Goal: Information Seeking & Learning: Learn about a topic

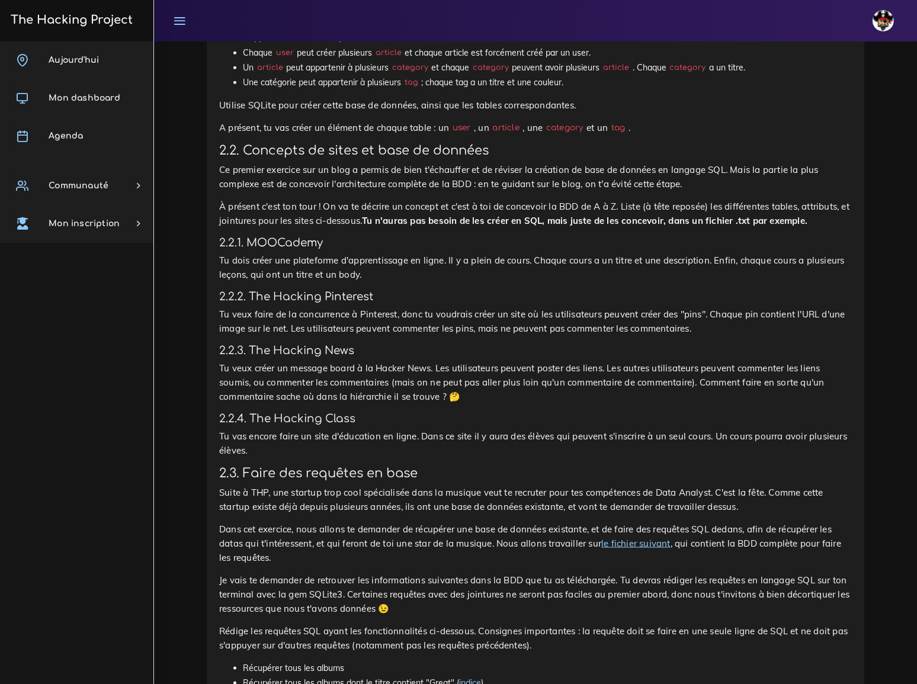
scroll to position [1616, 0]
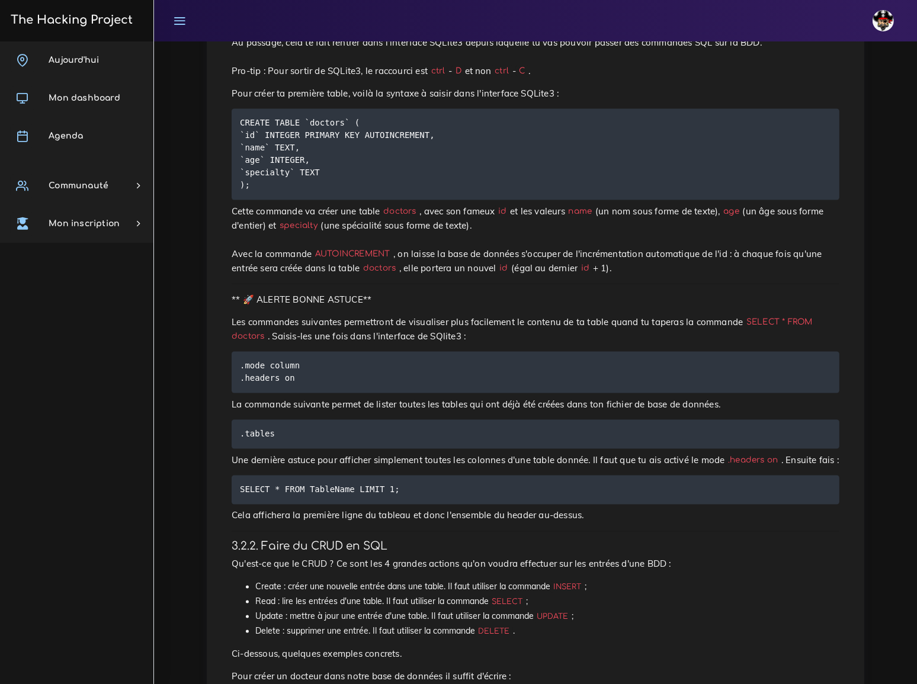
scroll to position [2100, 0]
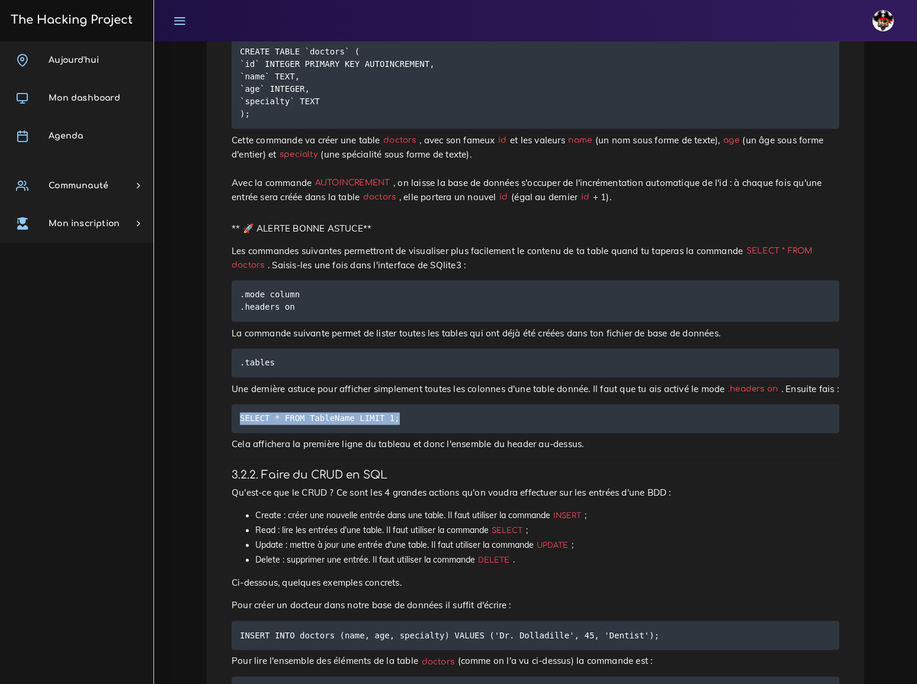
drag, startPoint x: 241, startPoint y: 198, endPoint x: 388, endPoint y: 201, distance: 147.6
click at [388, 412] on code "SELECT * FROM TableName LIMIT 1;" at bounding box center [321, 418] width 163 height 13
copy code "SELECT * FROM TableName LIMIT 1;"
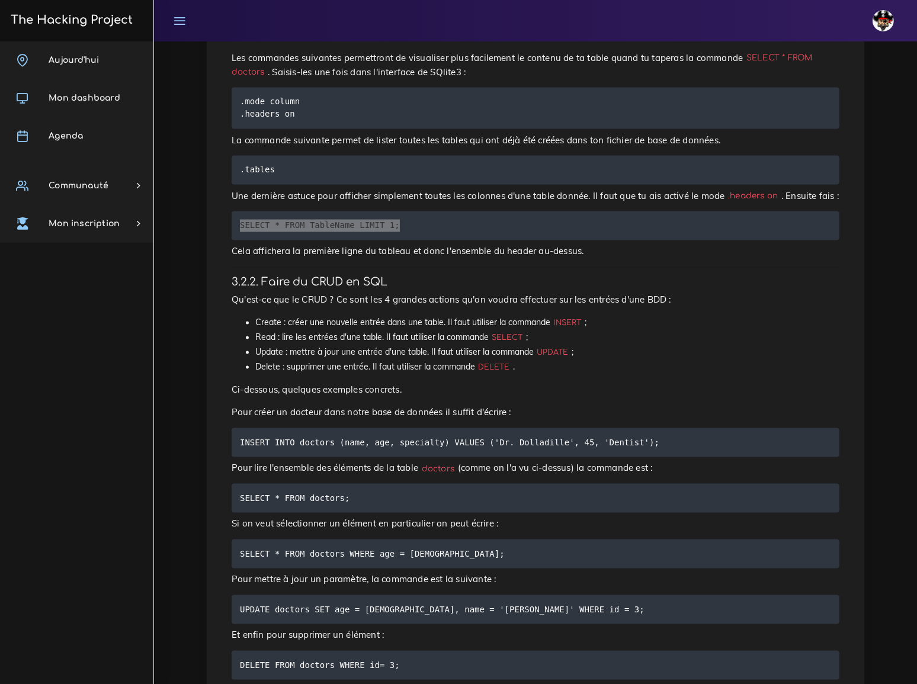
scroll to position [2262, 0]
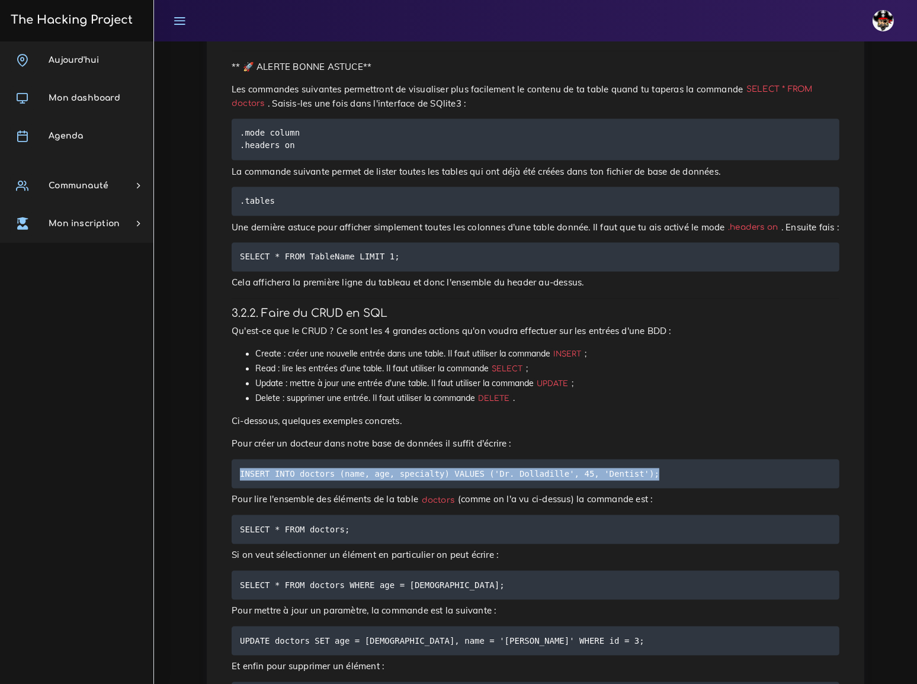
drag, startPoint x: 241, startPoint y: 243, endPoint x: 626, endPoint y: 252, distance: 384.6
click at [626, 460] on pre "INSERT INTO doctors (name, age, specialty) VALUES ('Dr. Dolladille', 45, 'Denti…" at bounding box center [536, 474] width 608 height 29
copy code "INSERT INTO doctors (name, age, specialty) VALUES ('Dr. Dolladille', 45, 'Denti…"
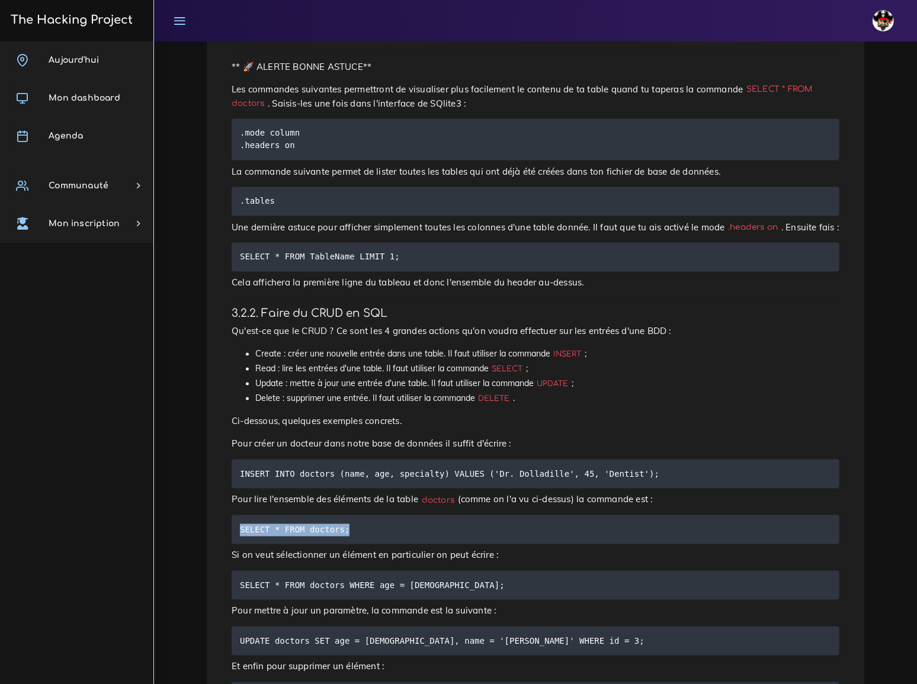
drag, startPoint x: 241, startPoint y: 298, endPoint x: 341, endPoint y: 298, distance: 100.7
click at [341, 524] on code "SELECT * FROM doctors;" at bounding box center [296, 530] width 113 height 13
copy code "SELECT * FROM doctors;"
click at [476, 571] on pre "SELECT * FROM doctors WHERE age = [DEMOGRAPHIC_DATA];" at bounding box center [536, 585] width 608 height 29
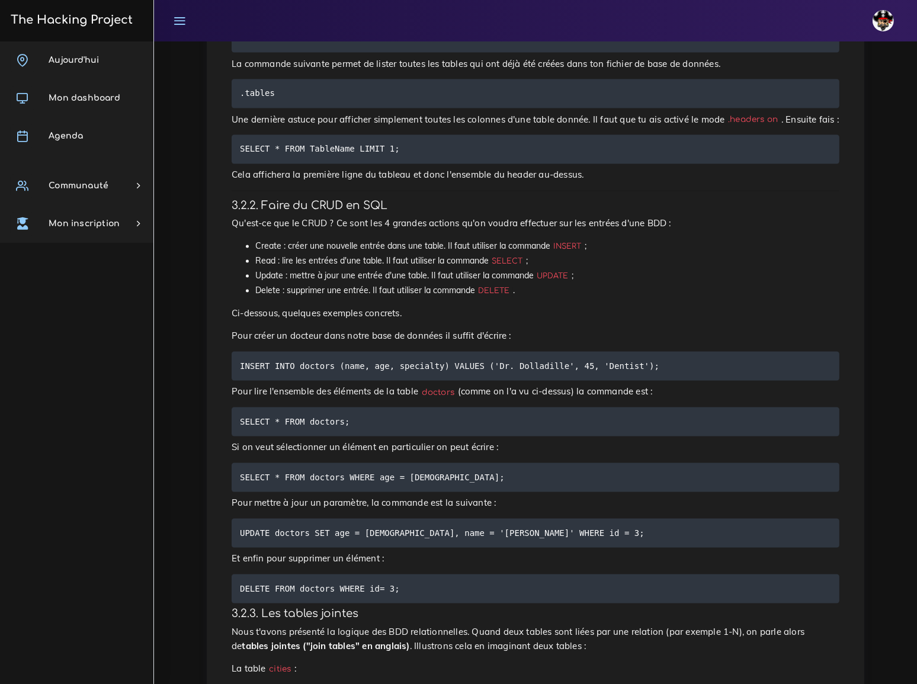
scroll to position [2423, 0]
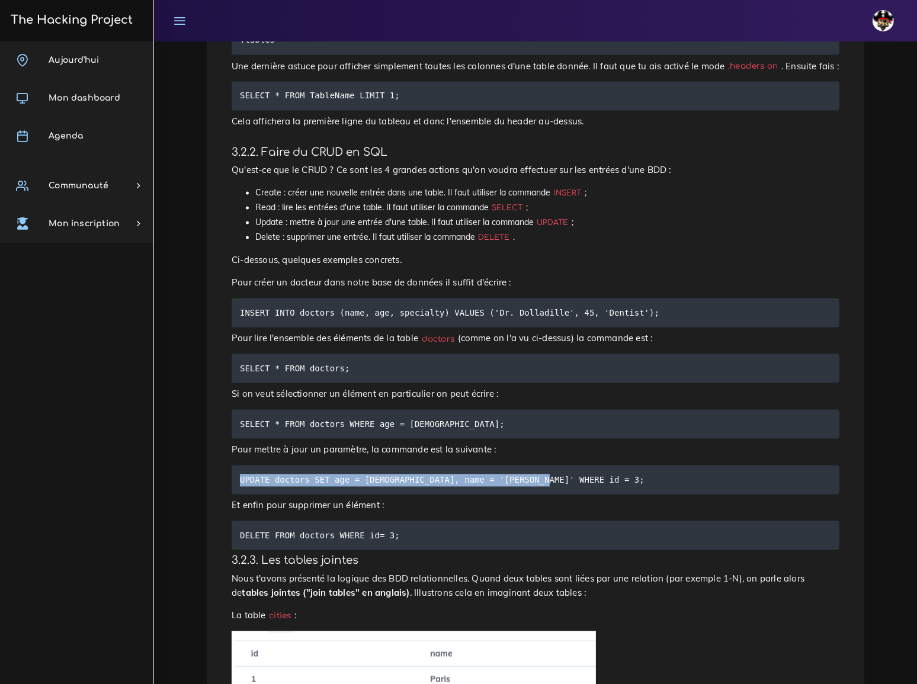
drag, startPoint x: 241, startPoint y: 244, endPoint x: 526, endPoint y: 250, distance: 285.1
click at [526, 466] on pre "UPDATE doctors SET age = [DEMOGRAPHIC_DATA], name = '[PERSON_NAME]' WHERE id = …" at bounding box center [536, 480] width 608 height 29
copy code "UPDATE doctors SET age = [DEMOGRAPHIC_DATA], name = '[PERSON_NAME]' WHERE id = …"
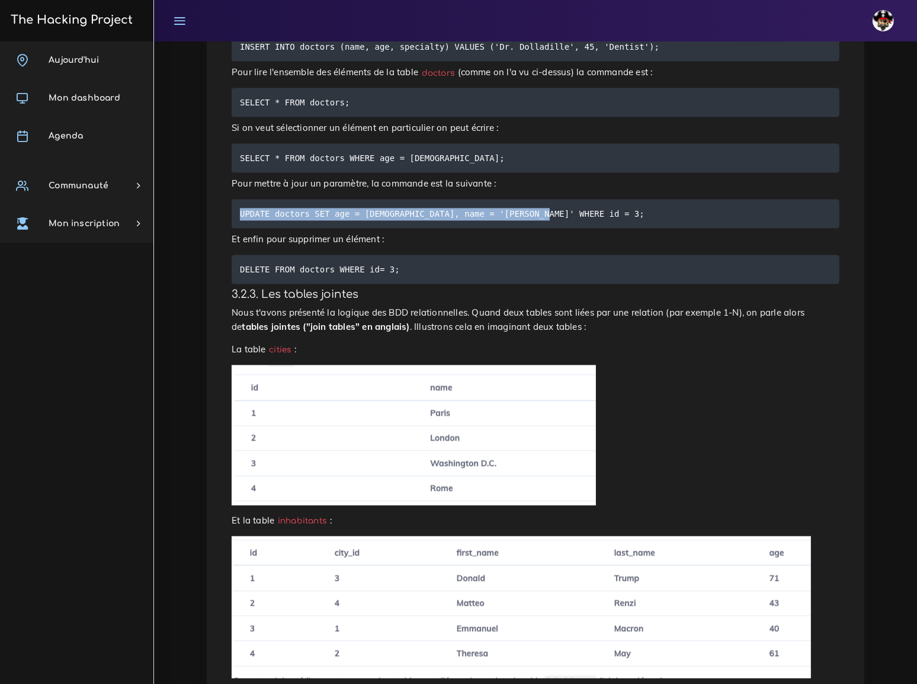
scroll to position [2693, 0]
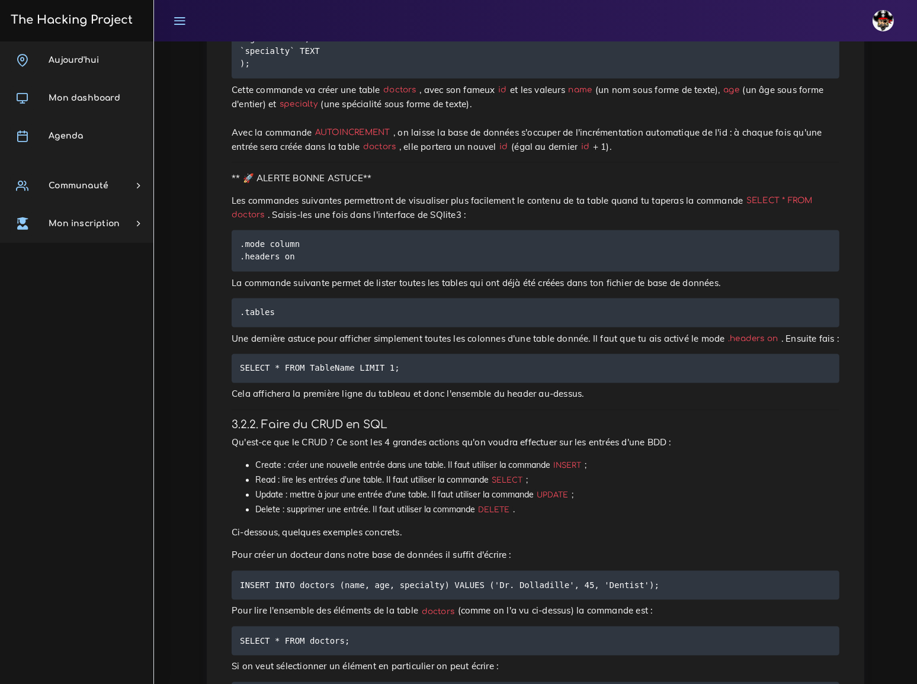
scroll to position [2154, 0]
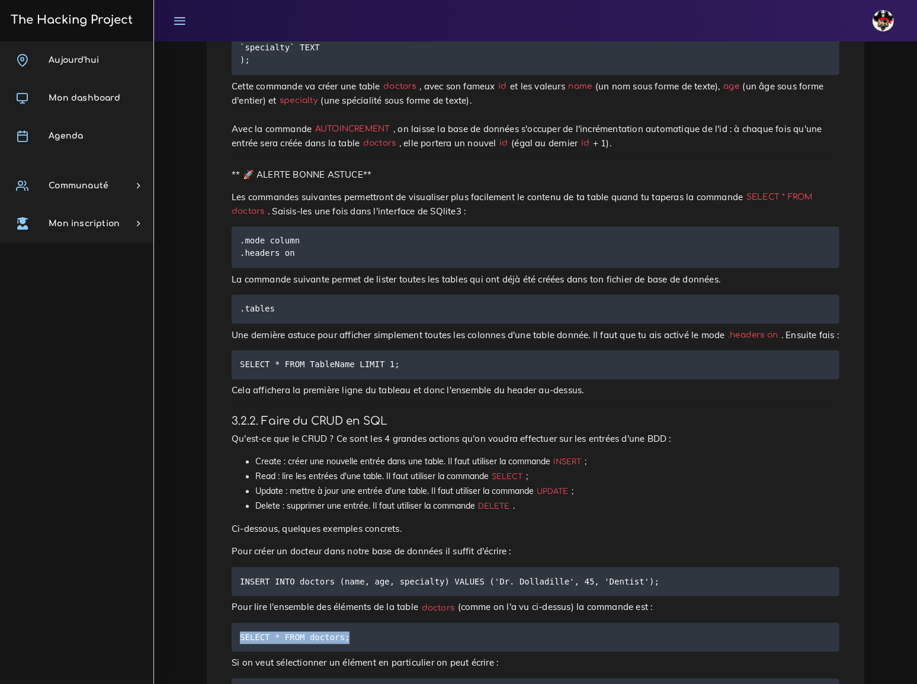
drag, startPoint x: 345, startPoint y: 406, endPoint x: 236, endPoint y: 409, distance: 108.4
click at [236, 623] on pre "SELECT * FROM doctors;" at bounding box center [536, 637] width 608 height 29
copy code "SELECT * FROM doctors;"
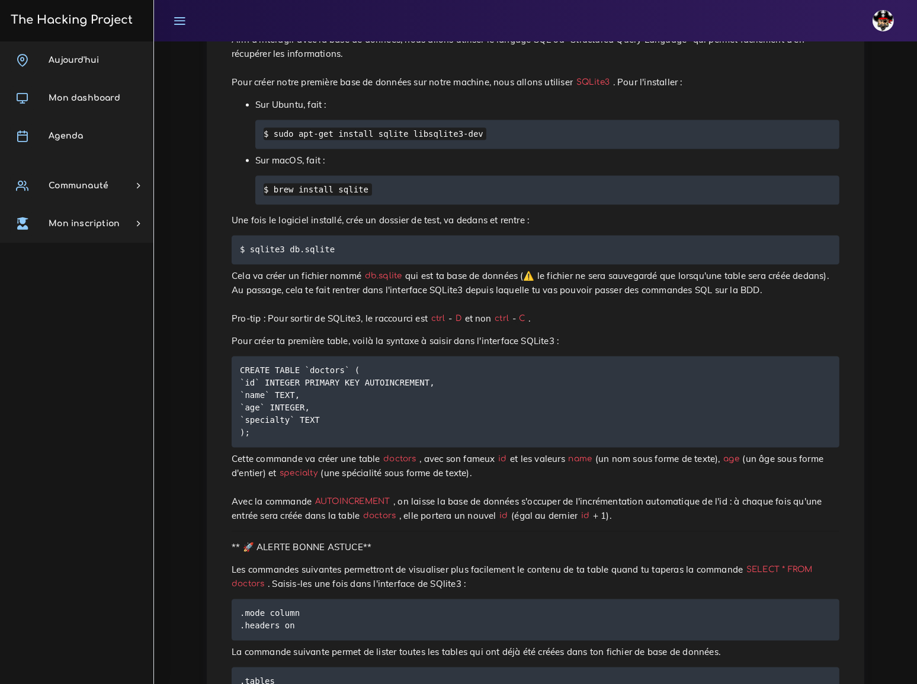
scroll to position [1724, 0]
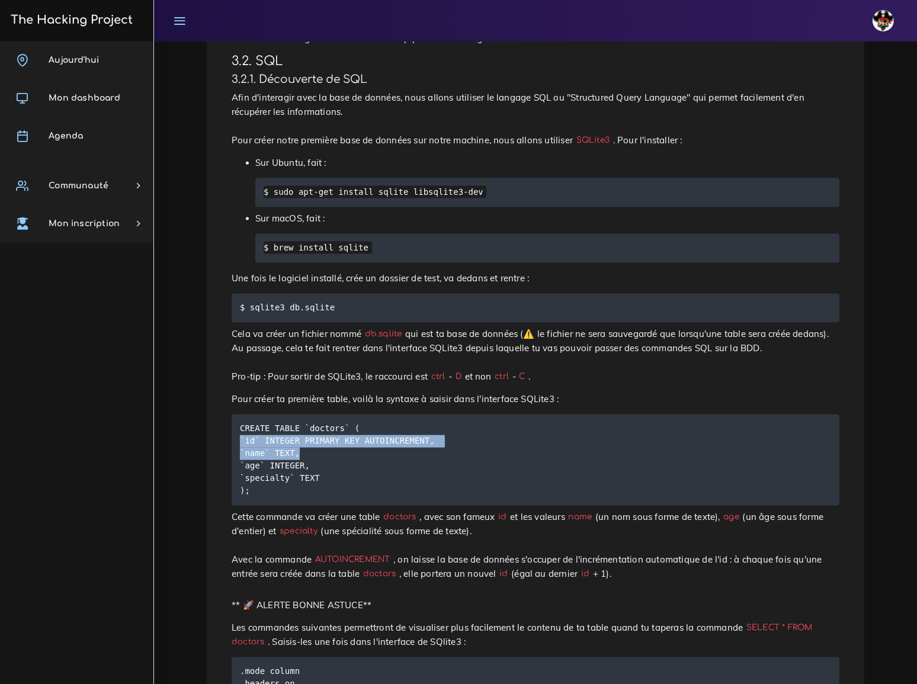
drag, startPoint x: 240, startPoint y: 241, endPoint x: 311, endPoint y: 258, distance: 73.1
click at [311, 415] on pre "CREATE TABLE `doctors` ( `id` INTEGER PRIMARY KEY AUTOINCREMENT, `name` TEXT, `…" at bounding box center [536, 460] width 608 height 91
copy code "`id` INTEGER PRIMARY KEY AUTOINCREMENT, `name` TEXT,"
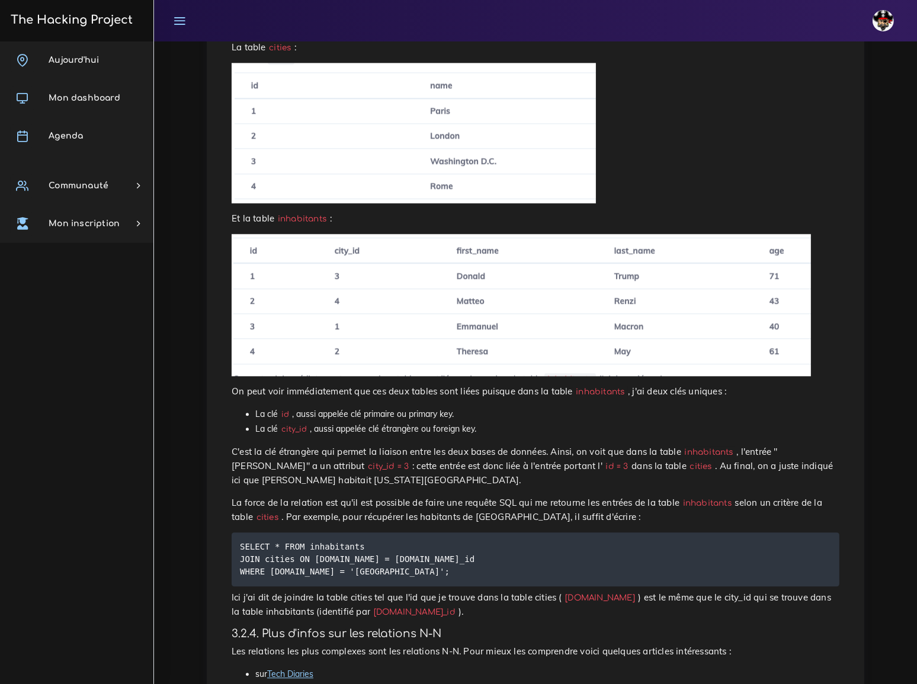
scroll to position [3016, 0]
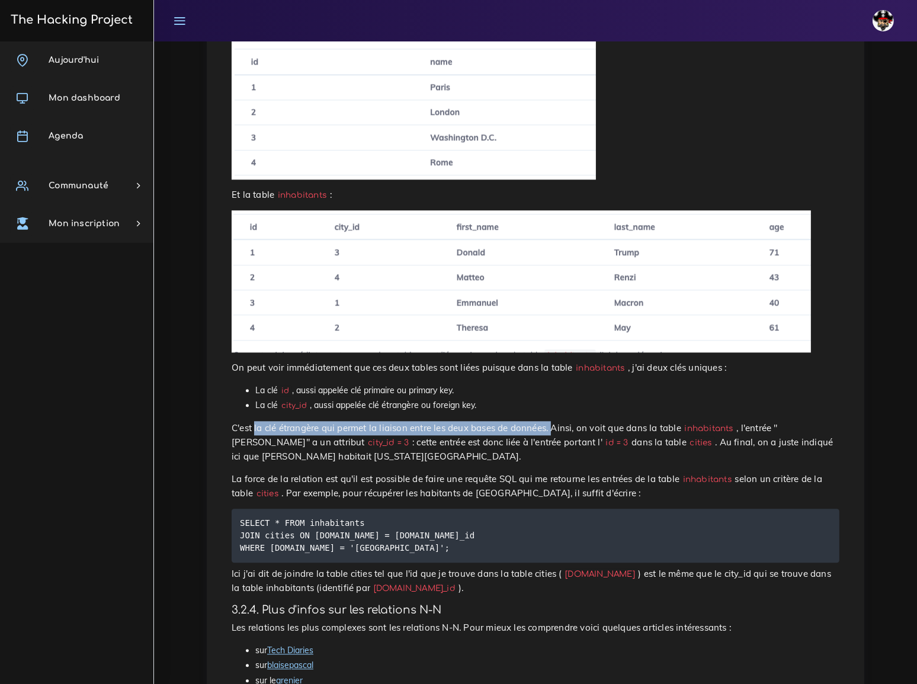
drag, startPoint x: 252, startPoint y: 179, endPoint x: 521, endPoint y: 181, distance: 269.0
click at [521, 421] on p "C'est la clé étrangère qui permet la liaison entre les deux bases de données. A…" at bounding box center [536, 442] width 608 height 43
copy p "la clé étrangère qui permet la liaison entre les deux bases de données."
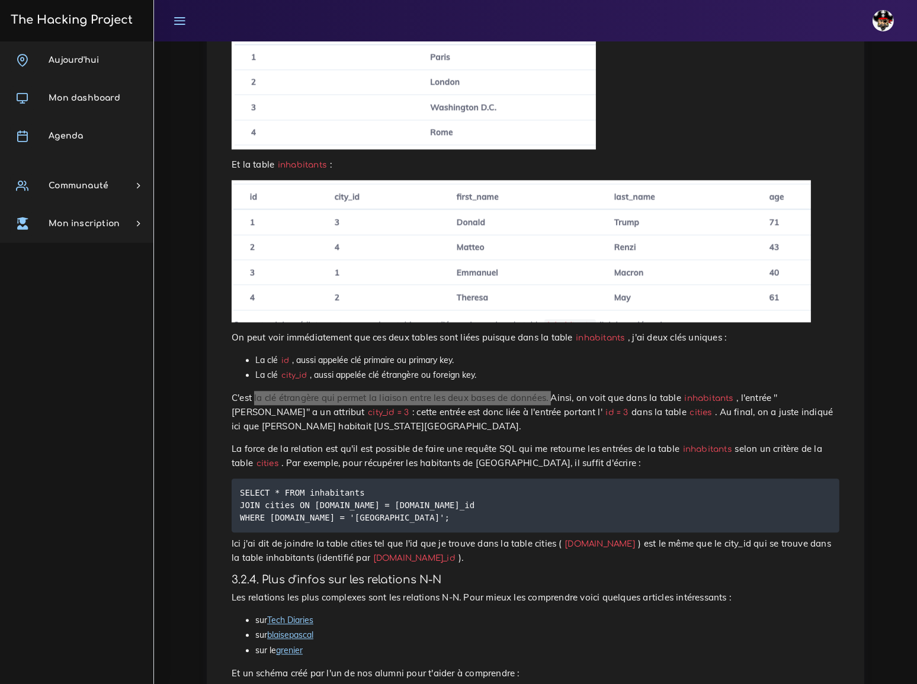
scroll to position [3070, 0]
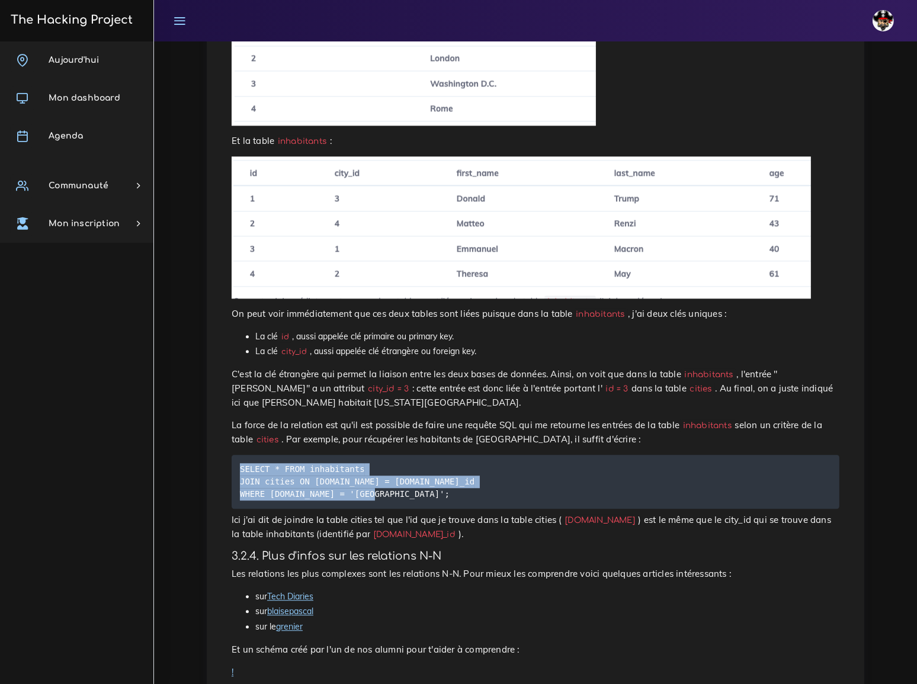
drag, startPoint x: 242, startPoint y: 207, endPoint x: 376, endPoint y: 235, distance: 136.6
click at [376, 455] on pre "SELECT * FROM inhabitants JOIN cities ON [DOMAIN_NAME] = [DOMAIN_NAME]_id WHERE…" at bounding box center [536, 482] width 608 height 54
copy code "SELECT * FROM inhabitants JOIN cities ON [DOMAIN_NAME] = [DOMAIN_NAME]_id WHERE…"
click at [640, 513] on p "Ici j'ai dit de joindre la table cities tel que l'id que je trouve dans la tabl…" at bounding box center [536, 527] width 608 height 28
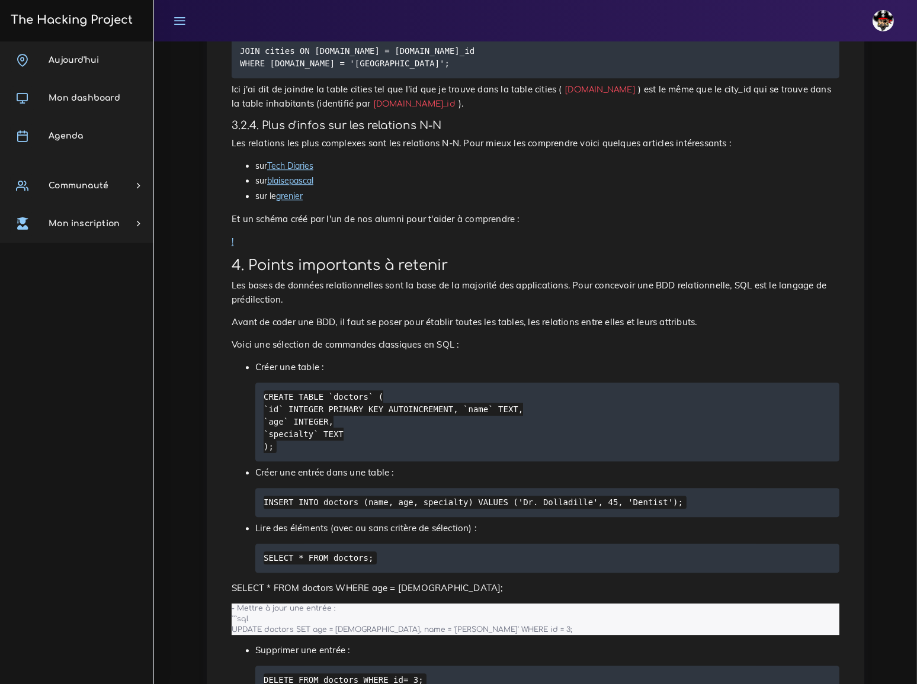
scroll to position [3501, 0]
